Goal: Navigation & Orientation: Find specific page/section

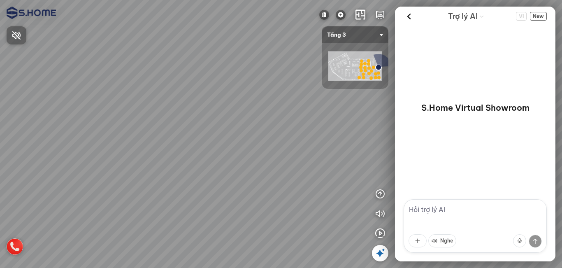
click at [380, 233] on div at bounding box center [281, 134] width 562 height 268
click at [115, 178] on div at bounding box center [281, 134] width 562 height 268
drag, startPoint x: 231, startPoint y: 178, endPoint x: 137, endPoint y: 168, distance: 94.3
click at [106, 169] on div at bounding box center [281, 134] width 562 height 268
drag, startPoint x: 201, startPoint y: 168, endPoint x: 215, endPoint y: 182, distance: 20.1
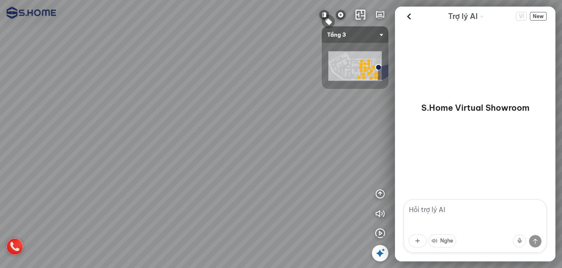
click at [140, 169] on div at bounding box center [281, 134] width 562 height 268
drag, startPoint x: 296, startPoint y: 156, endPoint x: 244, endPoint y: 227, distance: 88.2
click at [238, 227] on div at bounding box center [281, 134] width 562 height 268
click at [383, 233] on icon "button" at bounding box center [380, 233] width 10 height 10
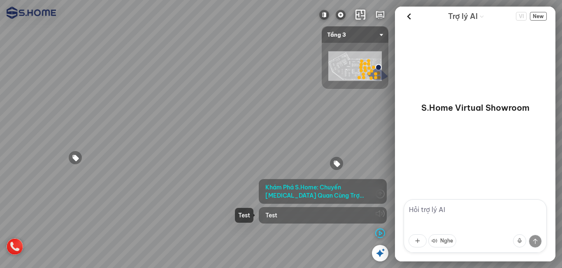
click at [316, 219] on div "Test" at bounding box center [323, 215] width 128 height 16
